Goal: Information Seeking & Learning: Check status

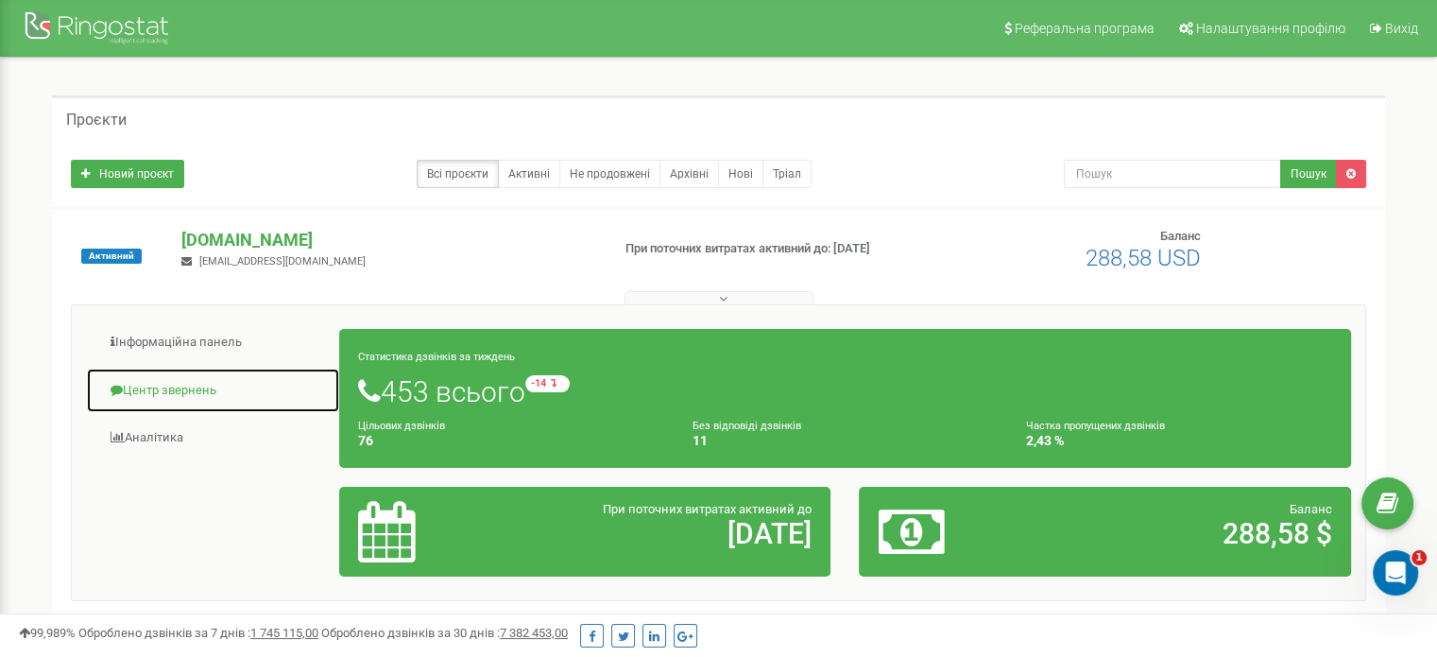
click at [187, 386] on link "Центр звернень" at bounding box center [213, 390] width 254 height 46
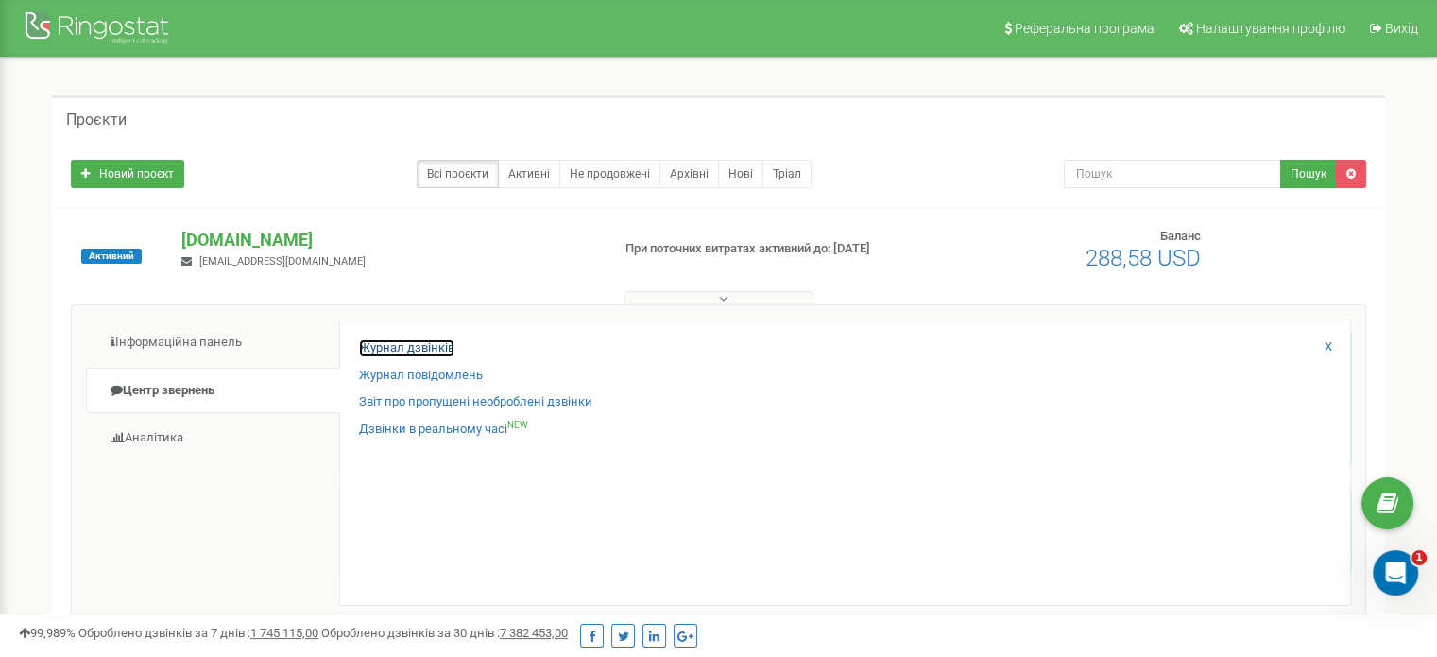
click at [401, 347] on link "Журнал дзвінків" at bounding box center [406, 348] width 95 height 18
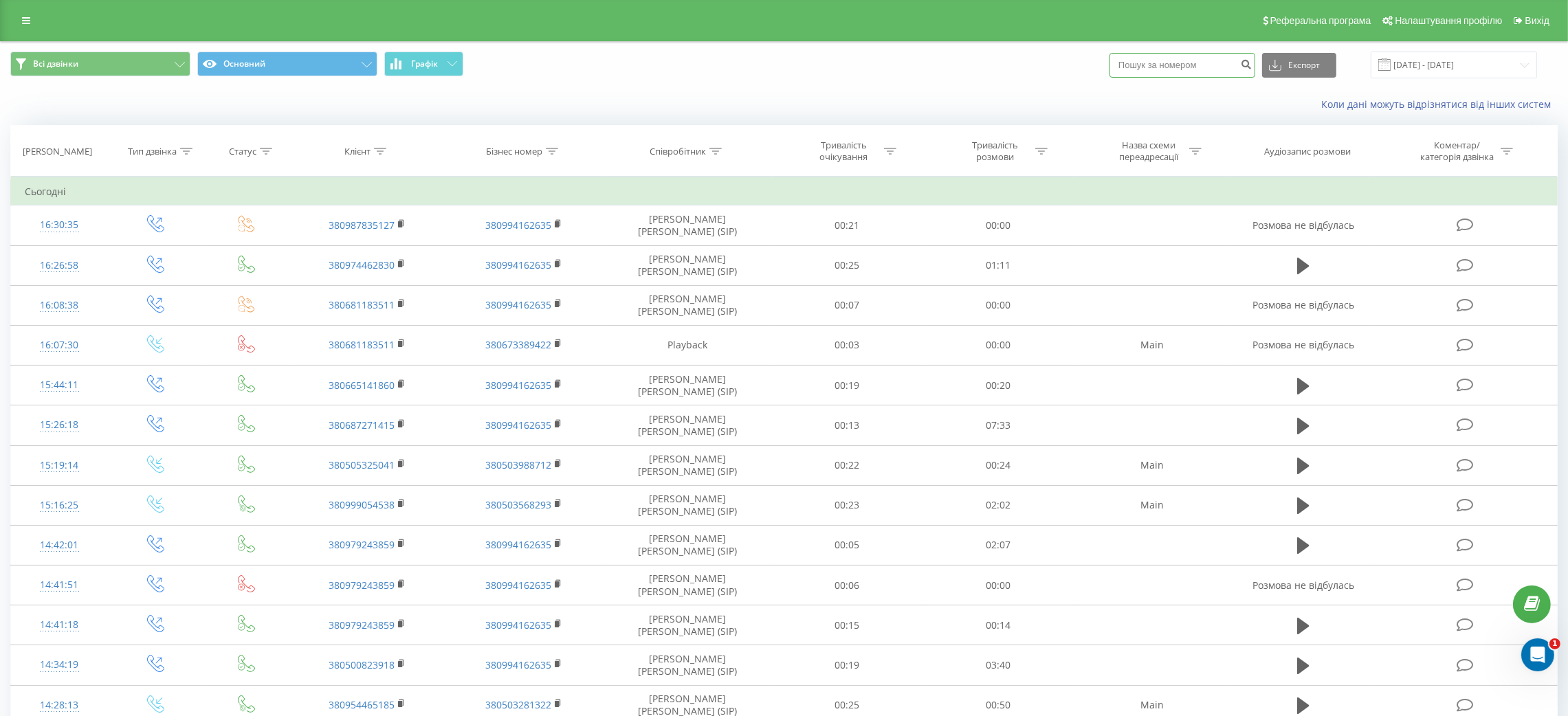
click at [1146, 61] on input at bounding box center [1182, 65] width 146 height 25
paste input "0665141860"
type input "0665141860"
